Goal: Complete application form

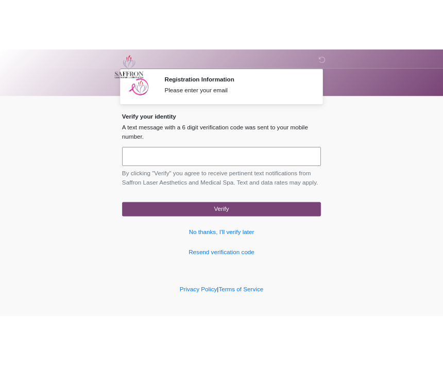
scroll to position [1, 0]
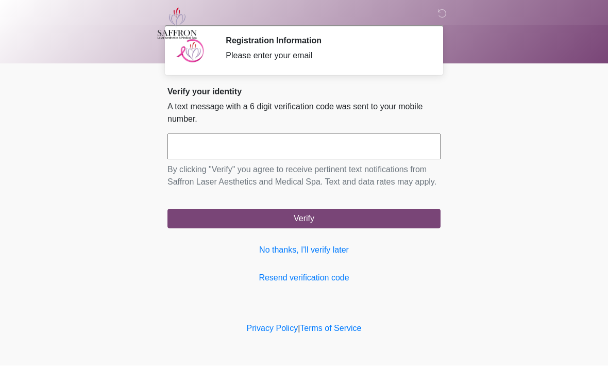
click at [202, 141] on input "text" at bounding box center [304, 147] width 273 height 26
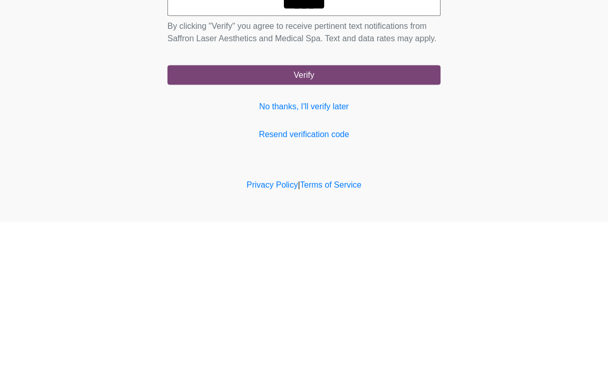
type input "******"
click at [262, 209] on button "Verify" at bounding box center [304, 219] width 273 height 20
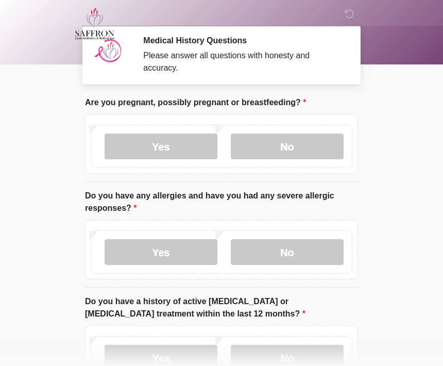
click at [127, 147] on label "Yes" at bounding box center [161, 147] width 113 height 26
click at [139, 255] on label "Yes" at bounding box center [161, 252] width 113 height 26
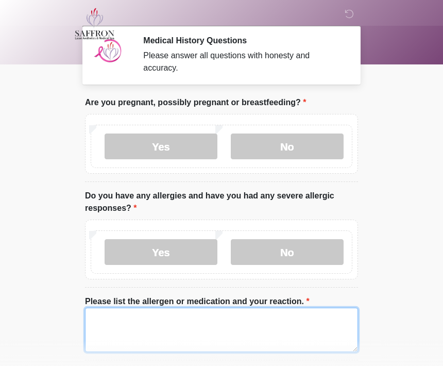
click at [131, 328] on textarea "Please list the allergen or medication and your reaction." at bounding box center [221, 330] width 273 height 44
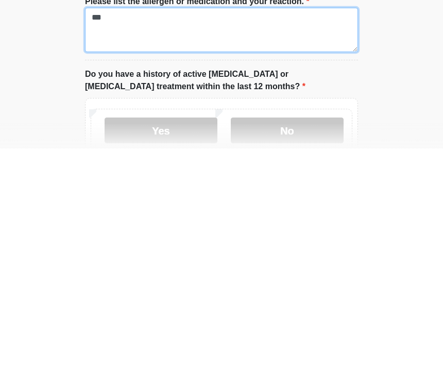
scroll to position [101, 0]
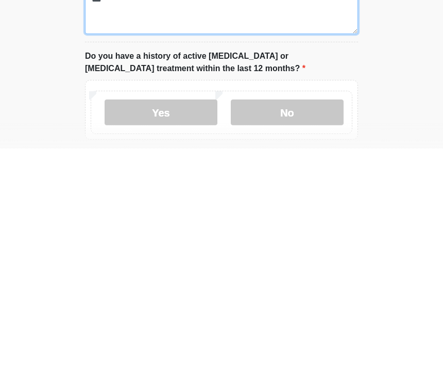
type textarea "***"
click at [244, 317] on label "No" at bounding box center [287, 330] width 113 height 26
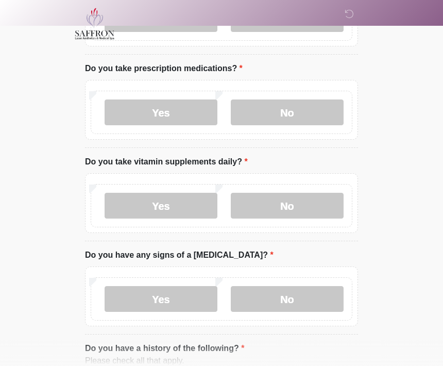
scroll to position [413, 0]
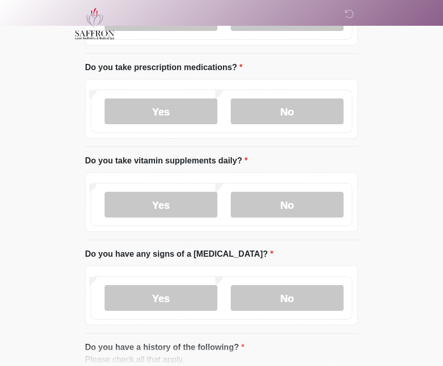
click at [271, 114] on label "No" at bounding box center [287, 111] width 113 height 26
click at [274, 204] on label "No" at bounding box center [287, 205] width 113 height 26
click at [280, 295] on label "No" at bounding box center [287, 298] width 113 height 26
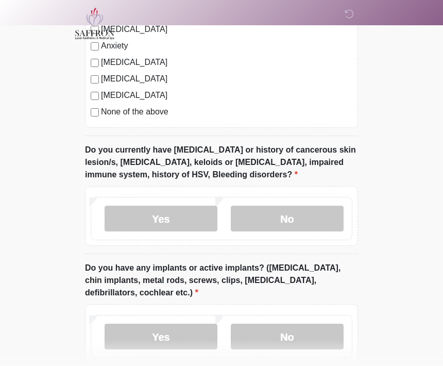
scroll to position [866, 0]
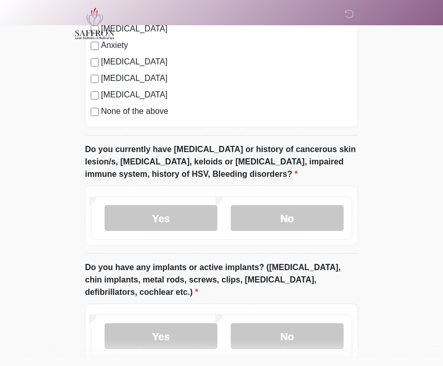
click at [264, 208] on label "No" at bounding box center [287, 219] width 113 height 26
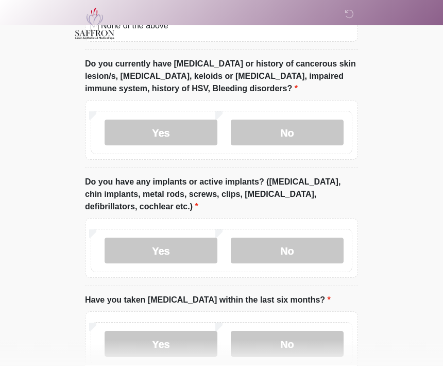
click at [286, 251] on label "No" at bounding box center [287, 251] width 113 height 26
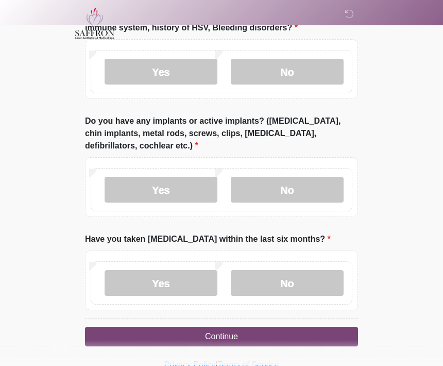
click at [259, 276] on label "No" at bounding box center [287, 284] width 113 height 26
click at [141, 337] on button "Continue" at bounding box center [221, 337] width 273 height 20
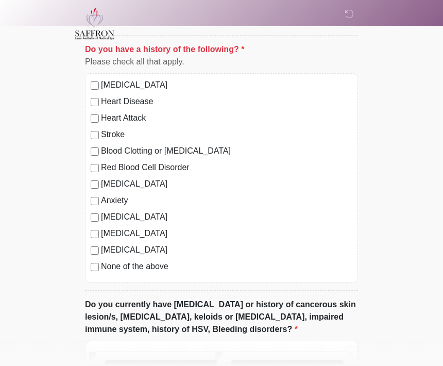
click at [261, 366] on label "No" at bounding box center [287, 373] width 113 height 26
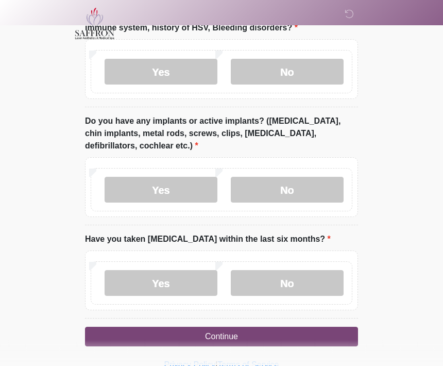
click at [190, 336] on button "Continue" at bounding box center [221, 337] width 273 height 20
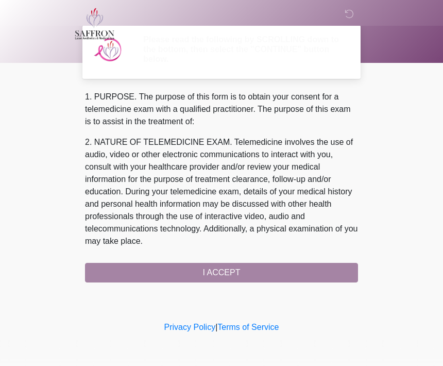
scroll to position [0, 0]
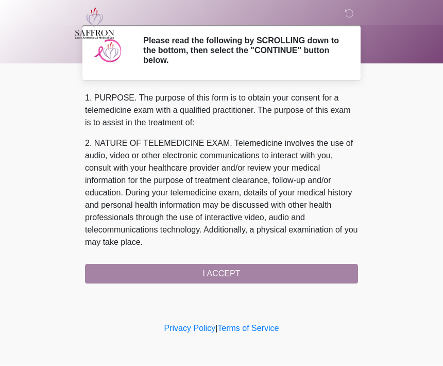
click at [163, 270] on div "1. PURPOSE. The purpose of this form is to obtain your consent for a telemedici…" at bounding box center [221, 188] width 273 height 192
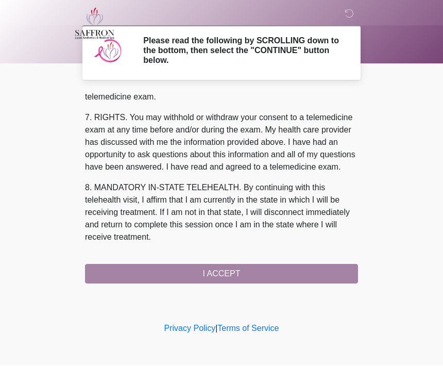
scroll to position [463, 0]
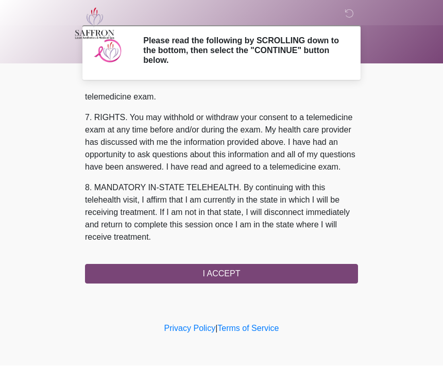
click at [177, 279] on button "I ACCEPT" at bounding box center [221, 275] width 273 height 20
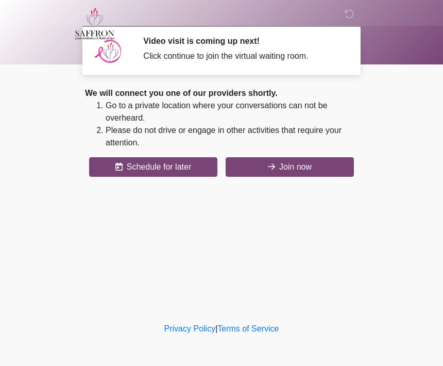
click at [261, 163] on button "Join now" at bounding box center [290, 167] width 128 height 20
